Goal: Information Seeking & Learning: Find specific fact

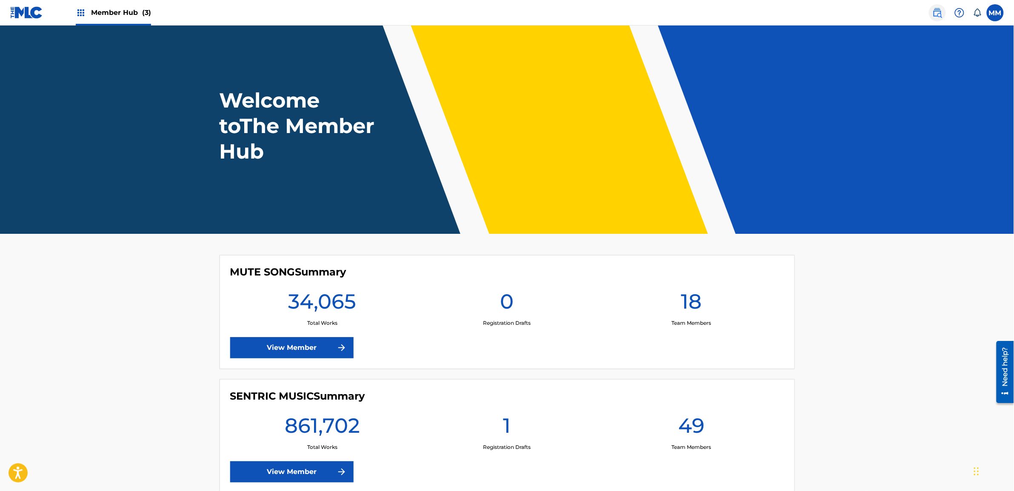
click at [942, 13] on img at bounding box center [937, 13] width 10 height 10
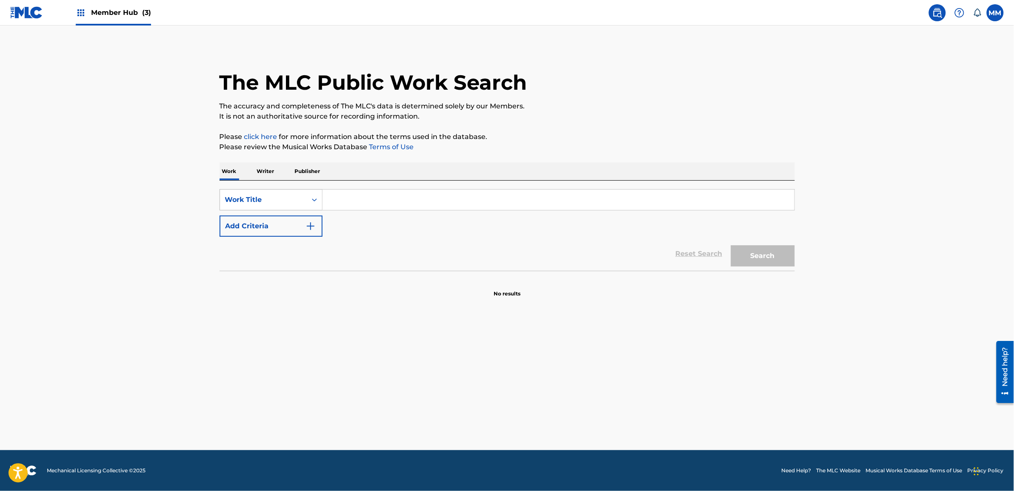
click at [282, 199] on div "Work Title" at bounding box center [263, 200] width 77 height 10
click at [278, 219] on div "MLC Song Code" at bounding box center [271, 221] width 102 height 21
click at [348, 204] on input "Search Form" at bounding box center [558, 200] width 472 height 20
paste input "CA8VE1"
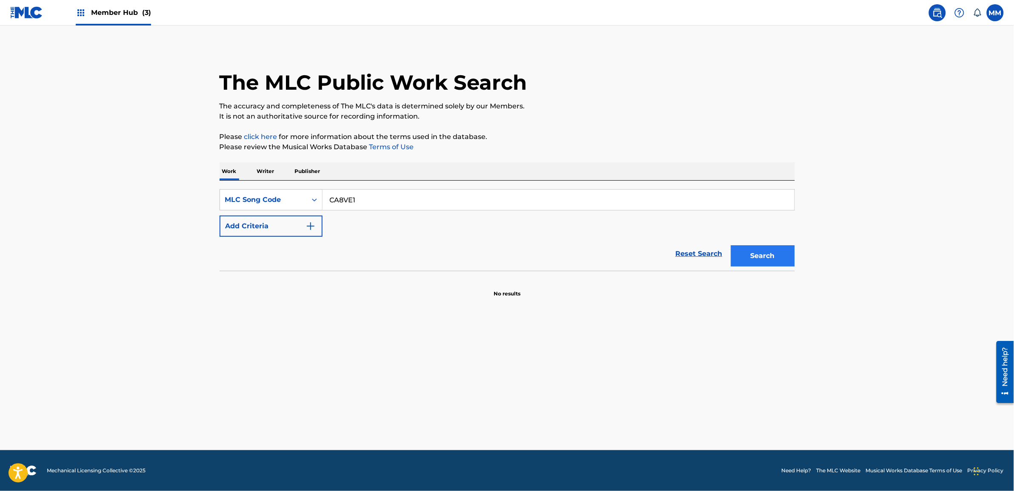
type input "CA8VE1"
click at [770, 252] on button "Search" at bounding box center [763, 255] width 64 height 21
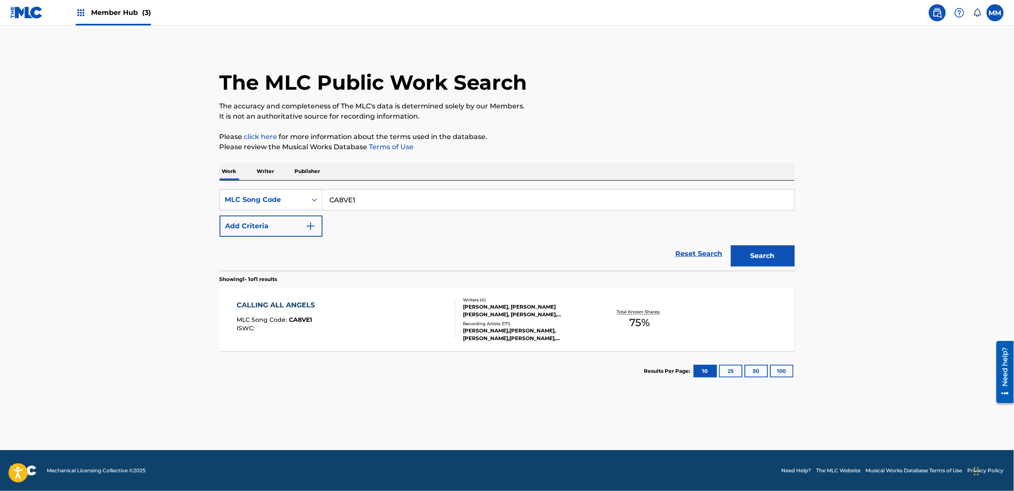
click at [343, 302] on div "CALLING ALL ANGELS MLC Song Code : CA8VE1 ISWC :" at bounding box center [346, 319] width 219 height 38
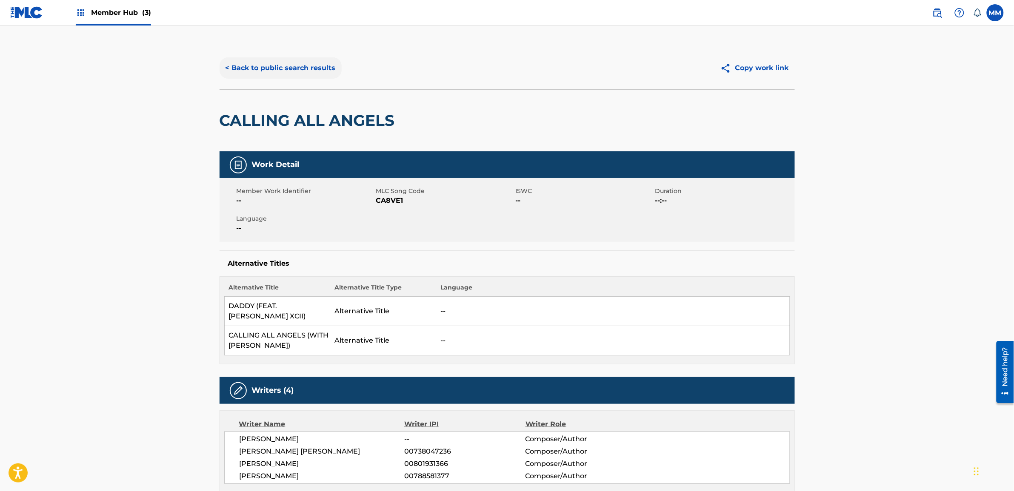
click at [275, 68] on button "< Back to public search results" at bounding box center [281, 67] width 122 height 21
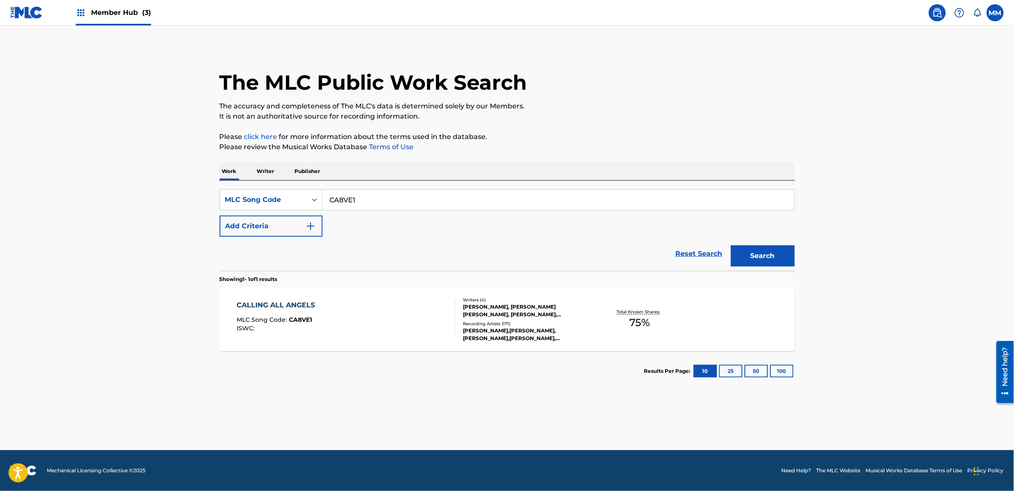
drag, startPoint x: 388, startPoint y: 206, endPoint x: 155, endPoint y: 185, distance: 233.6
click at [155, 185] on main "The MLC Public Work Search The accuracy and completeness of The MLC's data is d…" at bounding box center [507, 238] width 1014 height 425
paste input "IG60UA"
type input "IG60UA"
click at [750, 260] on button "Search" at bounding box center [763, 255] width 64 height 21
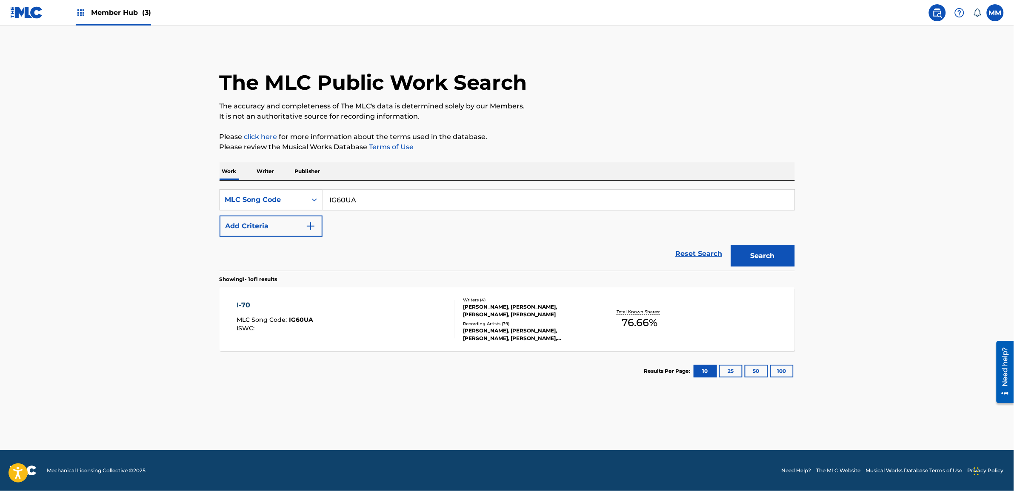
click at [382, 311] on div "I-70 MLC Song Code : IG60UA ISWC :" at bounding box center [346, 319] width 219 height 38
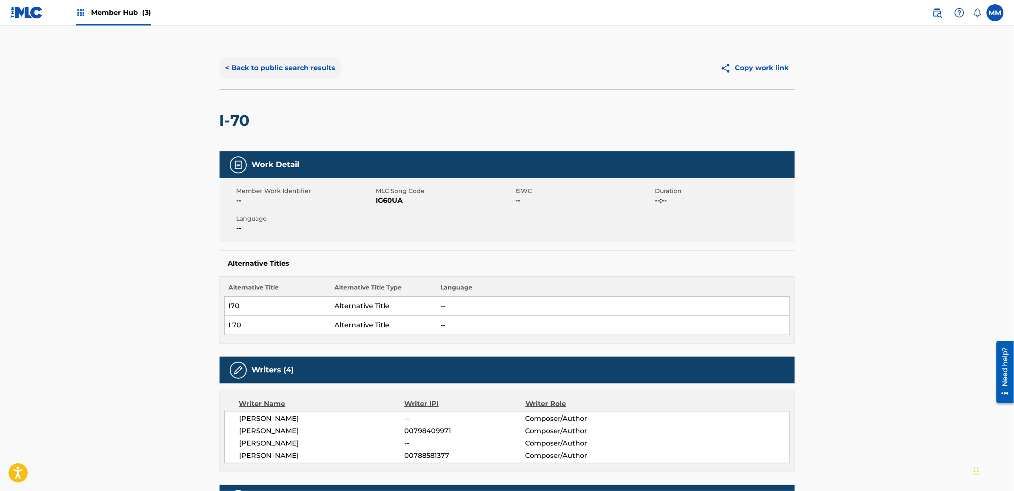
click at [261, 73] on button "< Back to public search results" at bounding box center [281, 67] width 122 height 21
